Goal: Navigation & Orientation: Find specific page/section

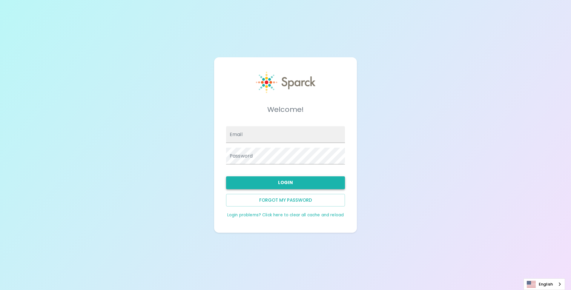
type input "[EMAIL_ADDRESS][DOMAIN_NAME]"
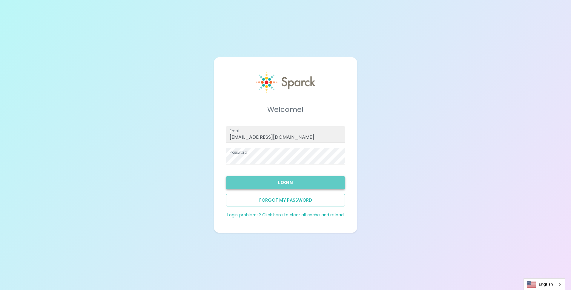
click at [269, 179] on button "Login" at bounding box center [285, 182] width 119 height 13
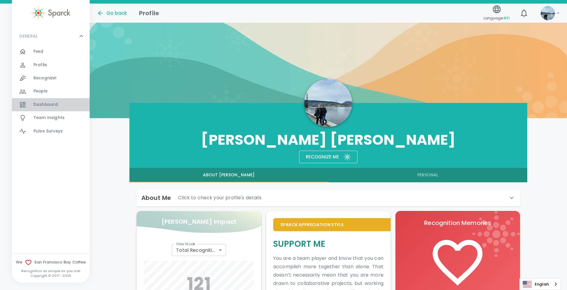
click at [45, 105] on span "Dashboard" at bounding box center [45, 105] width 24 height 6
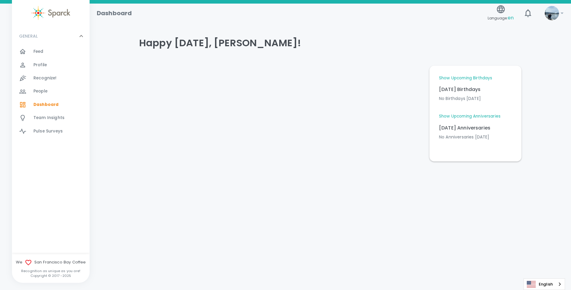
click at [46, 118] on span "Team Insights" at bounding box center [48, 118] width 31 height 6
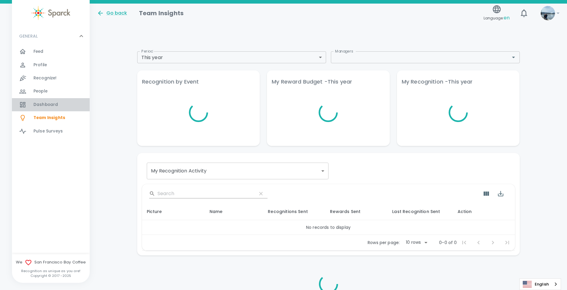
click at [46, 101] on span "Dashboard 0" at bounding box center [45, 105] width 24 height 8
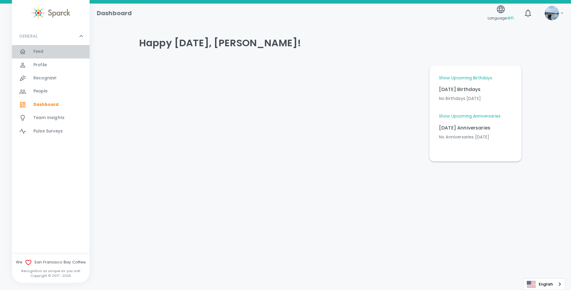
click at [39, 56] on span "Feed 0" at bounding box center [38, 51] width 10 height 8
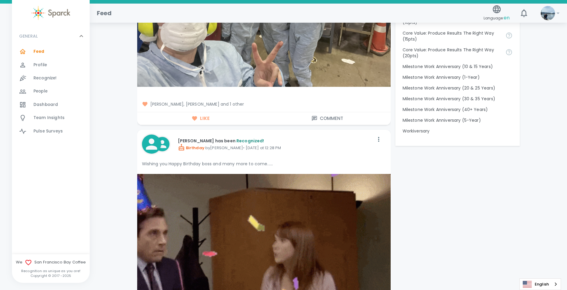
scroll to position [597, 0]
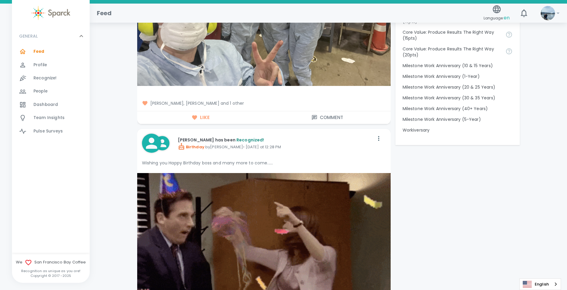
click at [236, 105] on span "[PERSON_NAME], [PERSON_NAME] and 1 other" at bounding box center [264, 103] width 244 height 6
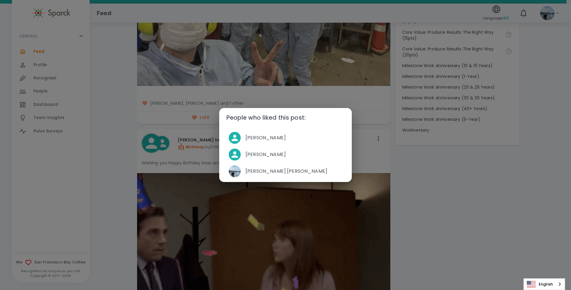
click at [113, 114] on div "People who liked this post: [PERSON_NAME] [PERSON_NAME] [PERSON_NAME] [PERSON_N…" at bounding box center [285, 145] width 571 height 290
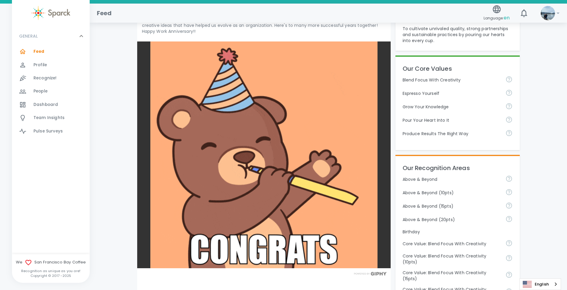
scroll to position [30, 0]
